Goal: Information Seeking & Learning: Learn about a topic

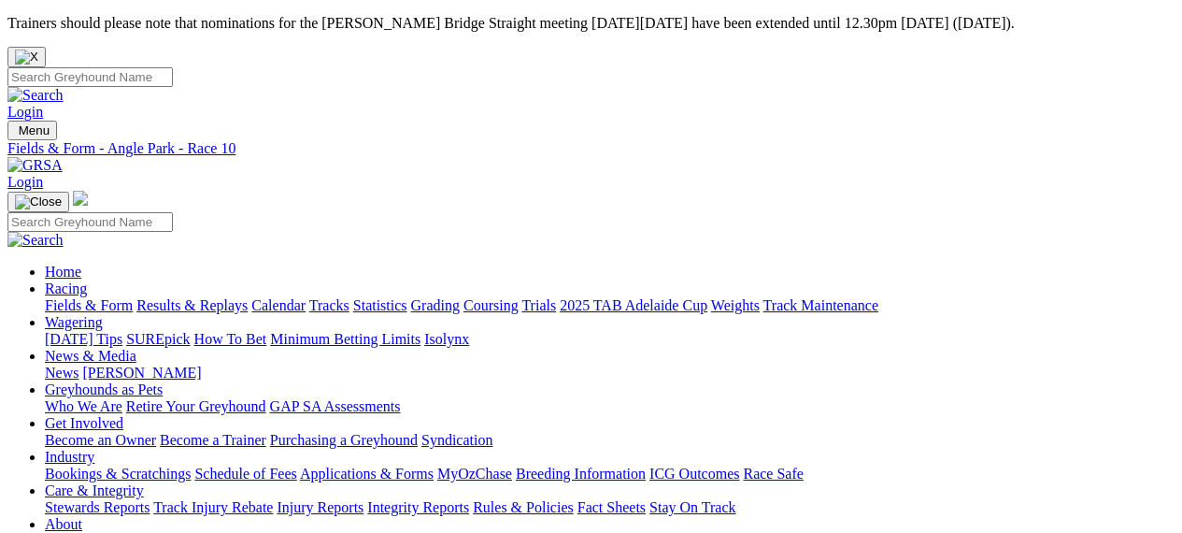
scroll to position [2604, 0]
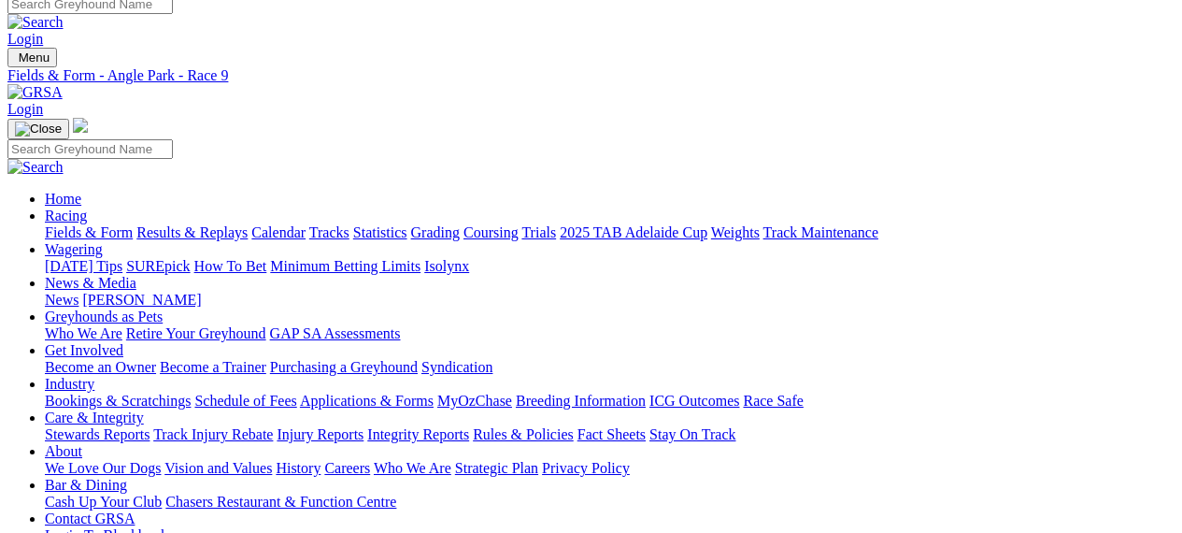
scroll to position [73, 0]
click at [109, 224] on link "Fields & Form" at bounding box center [89, 232] width 88 height 16
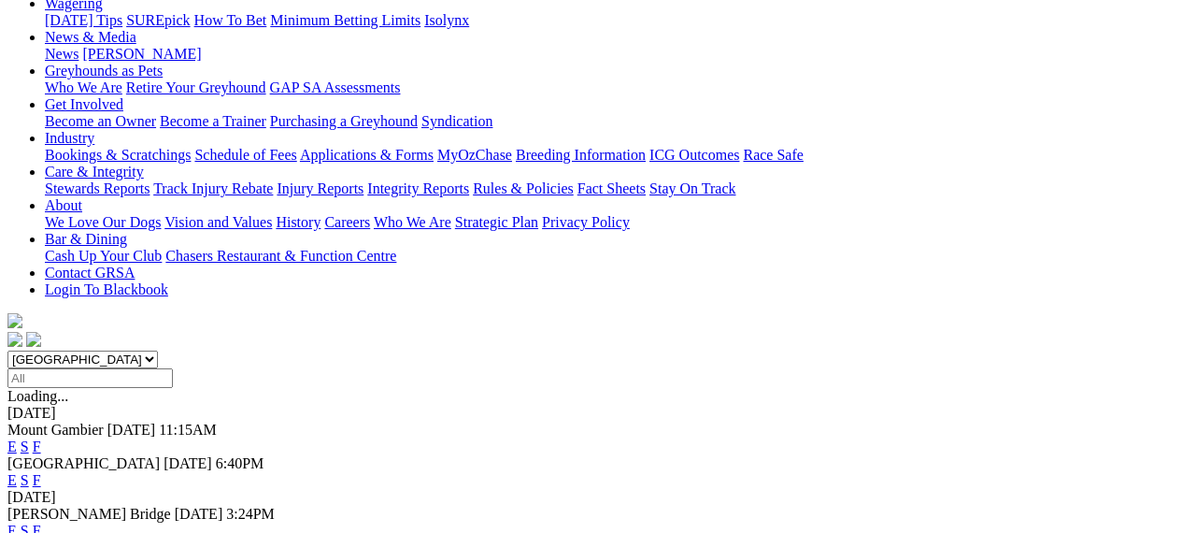
scroll to position [328, 0]
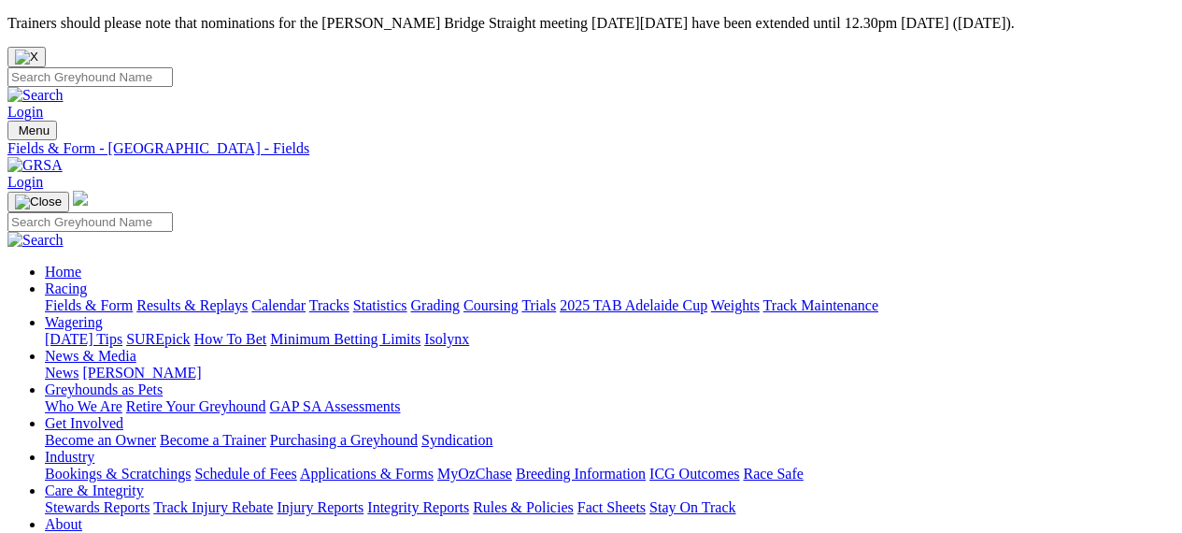
click at [87, 280] on link "Racing" at bounding box center [66, 288] width 42 height 16
click at [460, 297] on link "Grading" at bounding box center [435, 305] width 49 height 16
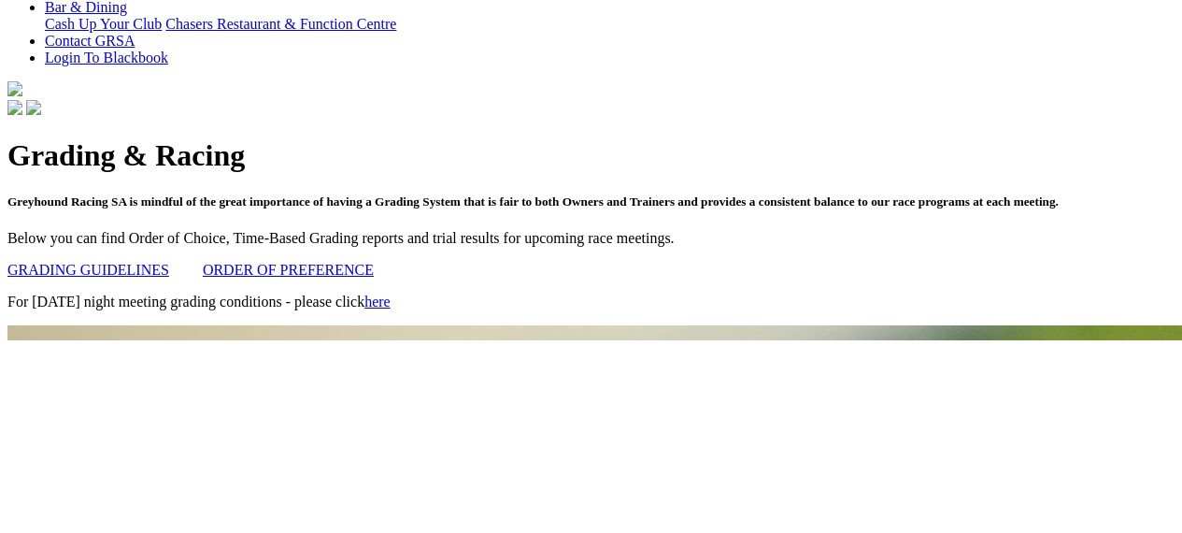
scroll to position [646, 0]
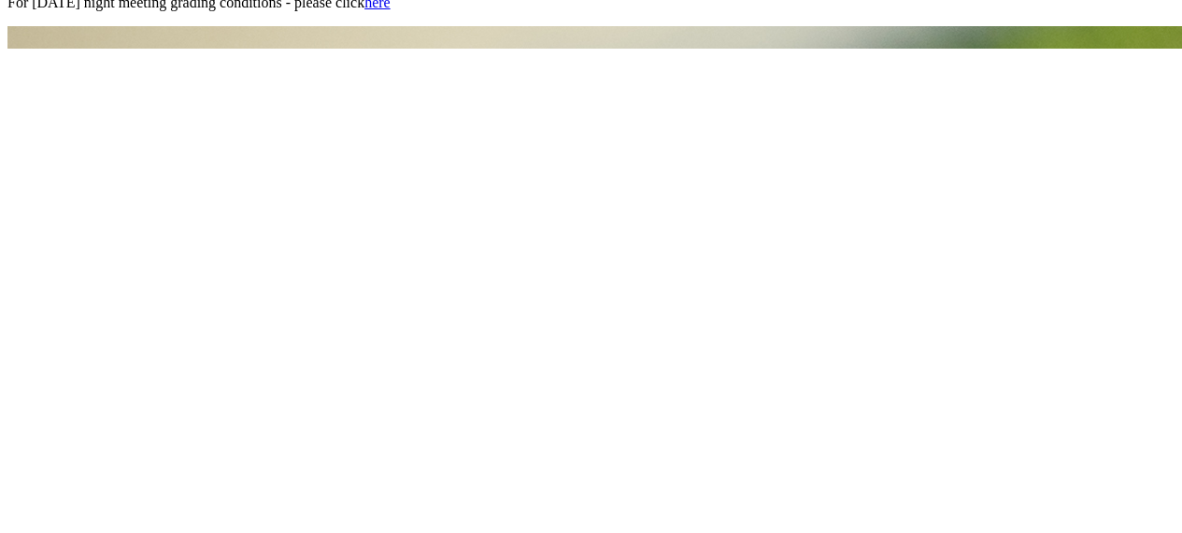
scroll to position [853, 0]
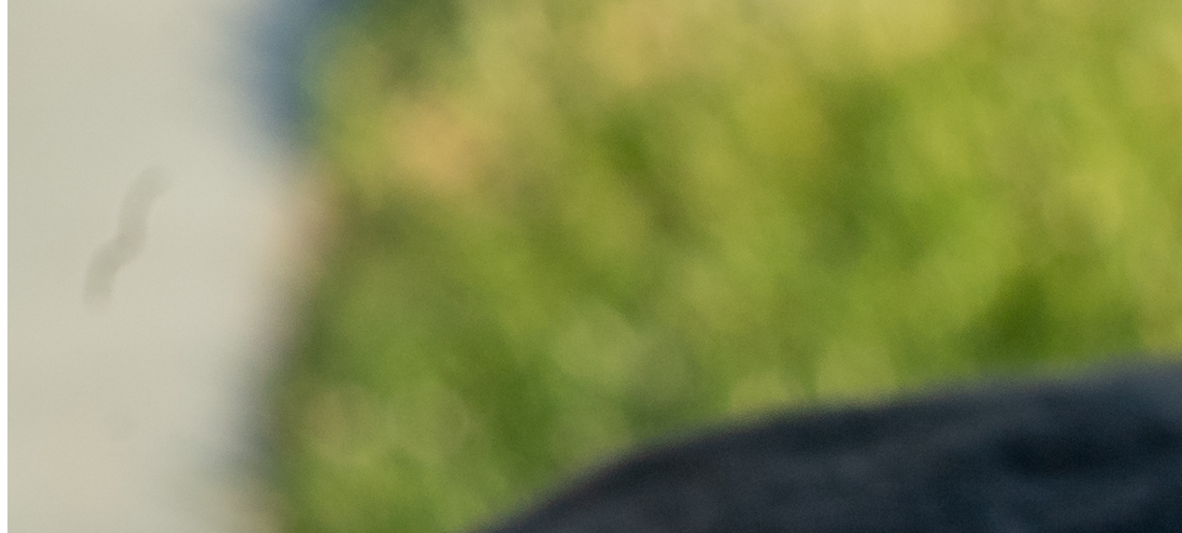
scroll to position [1416, 0]
